Goal: Navigation & Orientation: Understand site structure

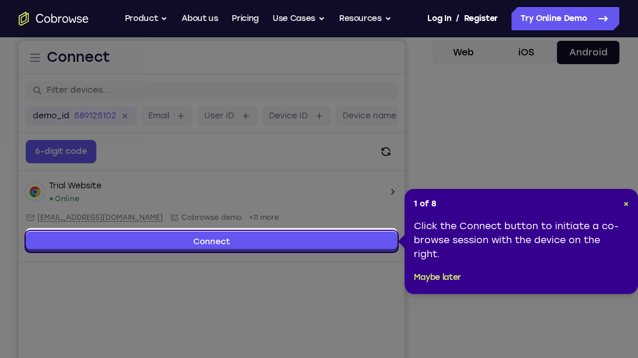
scroll to position [115, 0]
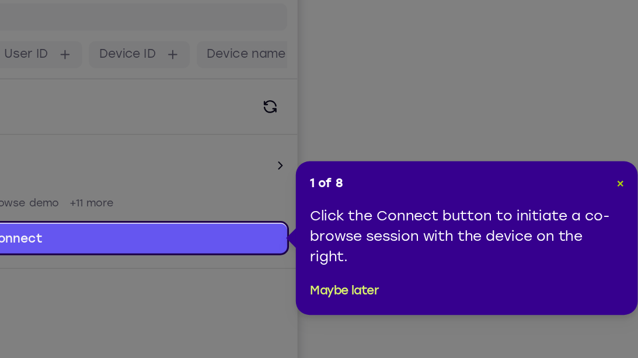
click at [622, 198] on span "×" at bounding box center [624, 200] width 5 height 10
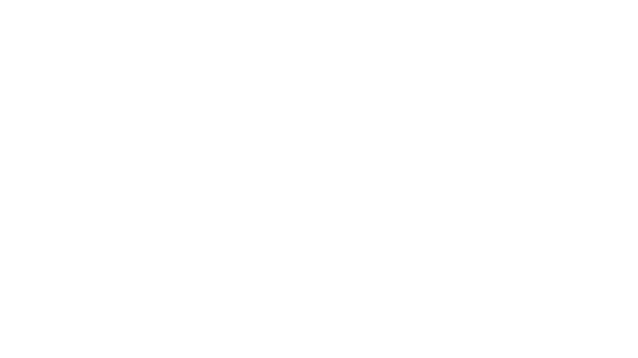
scroll to position [161, 0]
